Goal: Navigation & Orientation: Go to known website

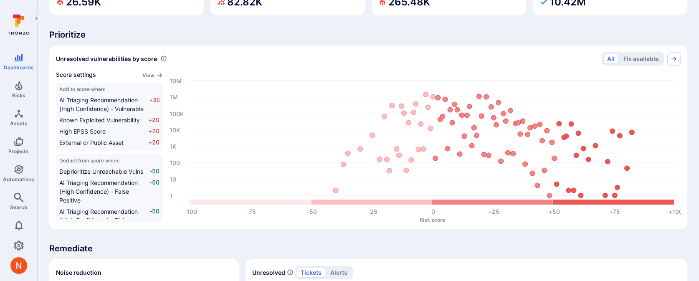
scroll to position [293, 0]
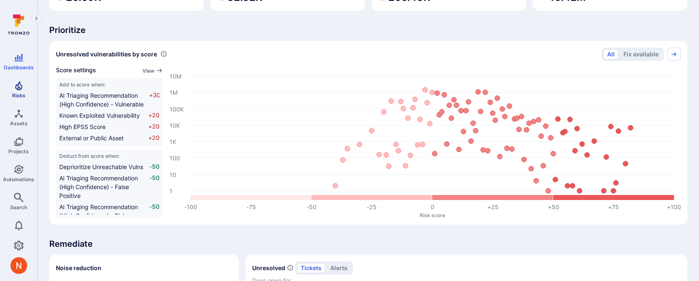
click at [19, 96] on span "Risks" at bounding box center [18, 95] width 13 height 6
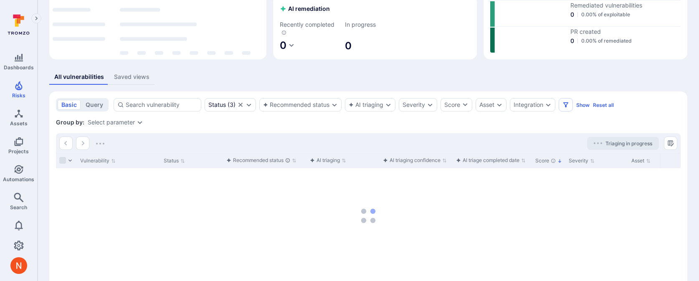
scroll to position [143, 0]
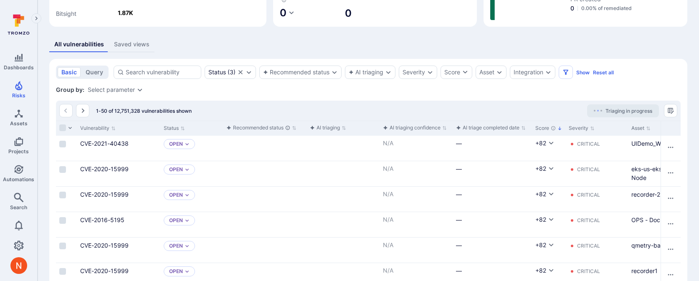
click at [295, 48] on div "All vulnerabilities Saved views" at bounding box center [368, 44] width 638 height 15
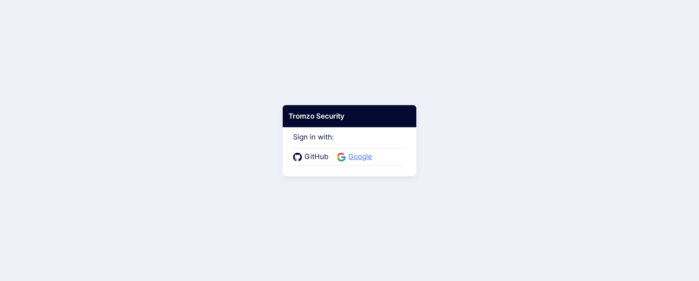
click at [347, 158] on span "Google" at bounding box center [360, 157] width 29 height 11
